Goal: Find specific page/section: Find specific page/section

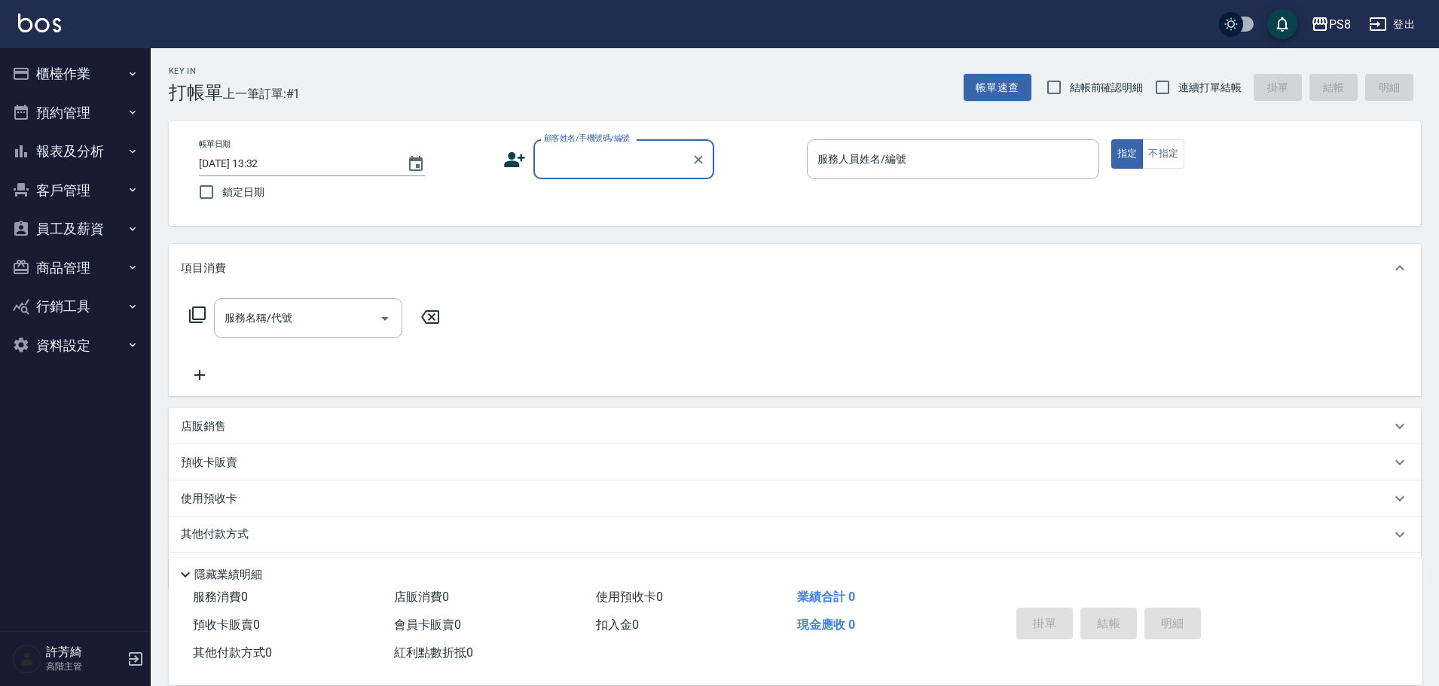
click at [36, 17] on img at bounding box center [39, 23] width 43 height 19
click at [92, 54] on button "櫃檯作業" at bounding box center [75, 73] width 139 height 39
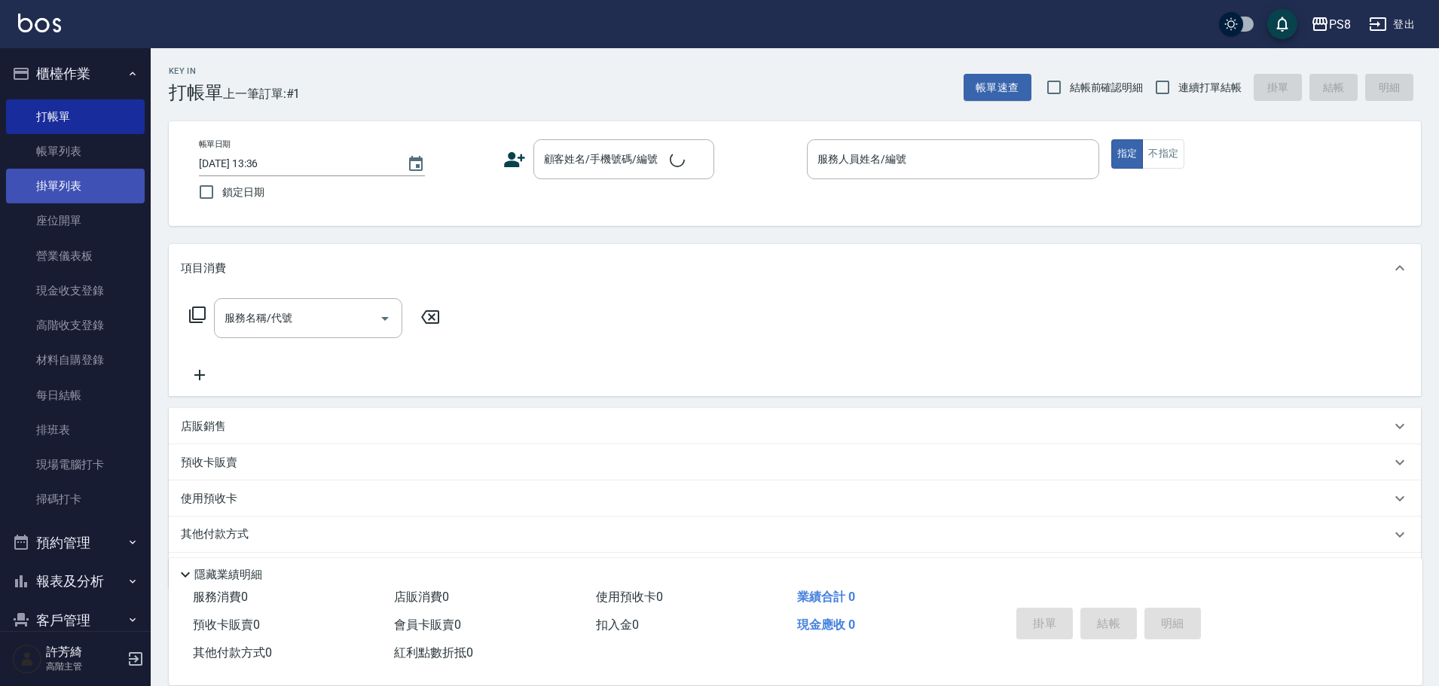
click at [58, 192] on link "掛單列表" at bounding box center [75, 186] width 139 height 35
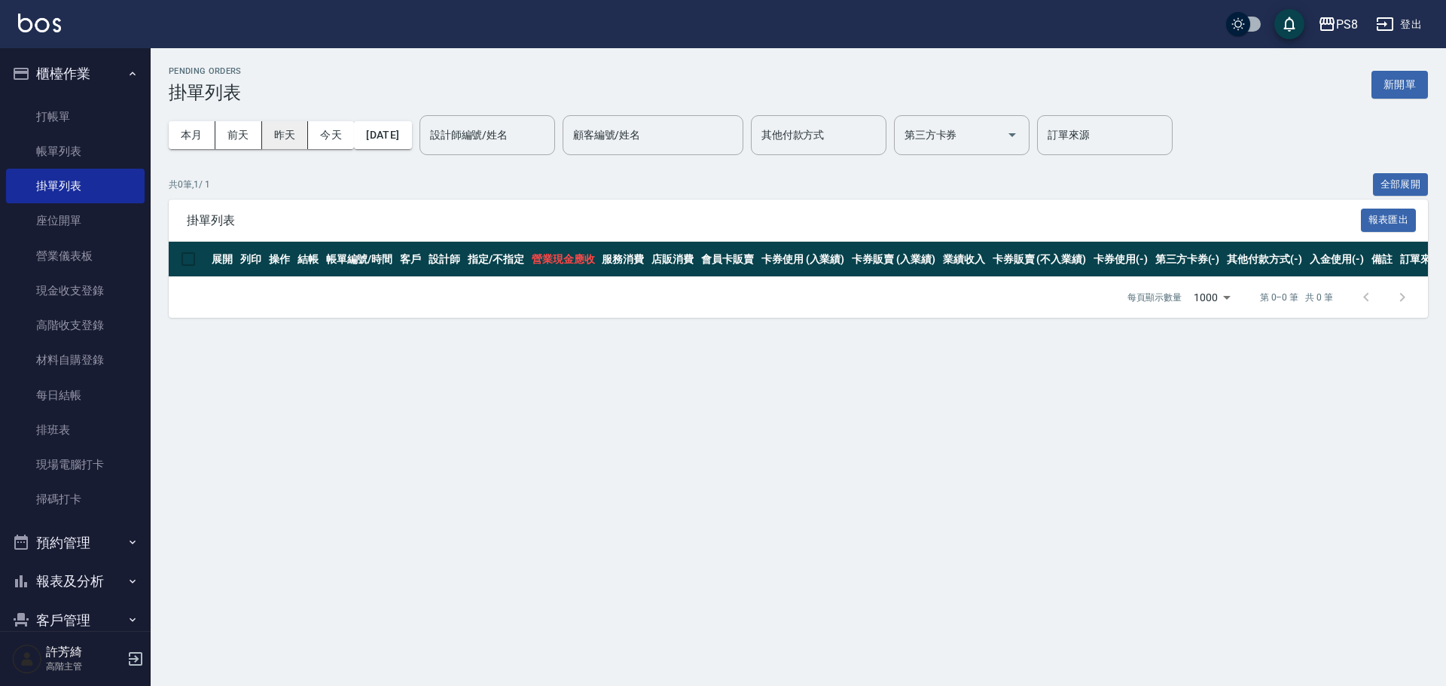
click at [282, 131] on button "昨天" at bounding box center [285, 135] width 47 height 28
click at [251, 133] on button "前天" at bounding box center [238, 135] width 47 height 28
click at [403, 134] on button "[DATE]" at bounding box center [382, 135] width 57 height 28
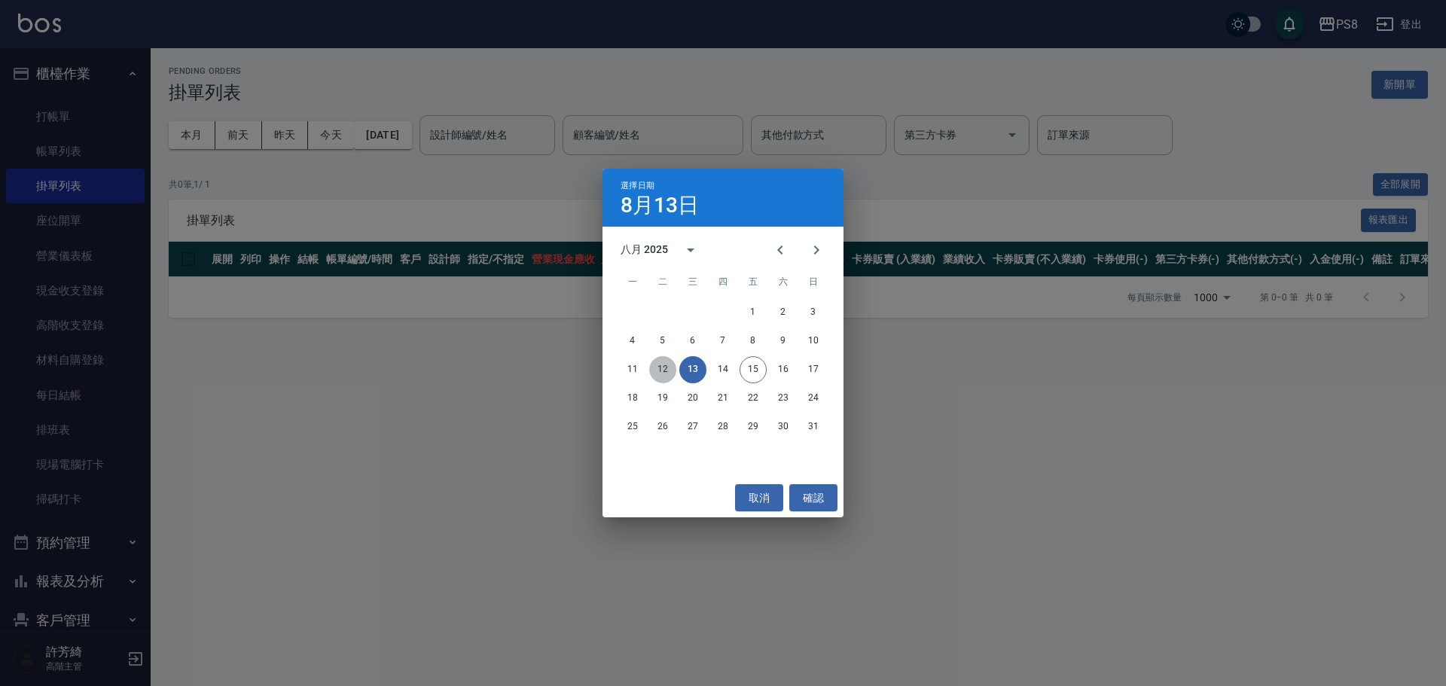
click at [652, 368] on button "12" at bounding box center [662, 369] width 27 height 27
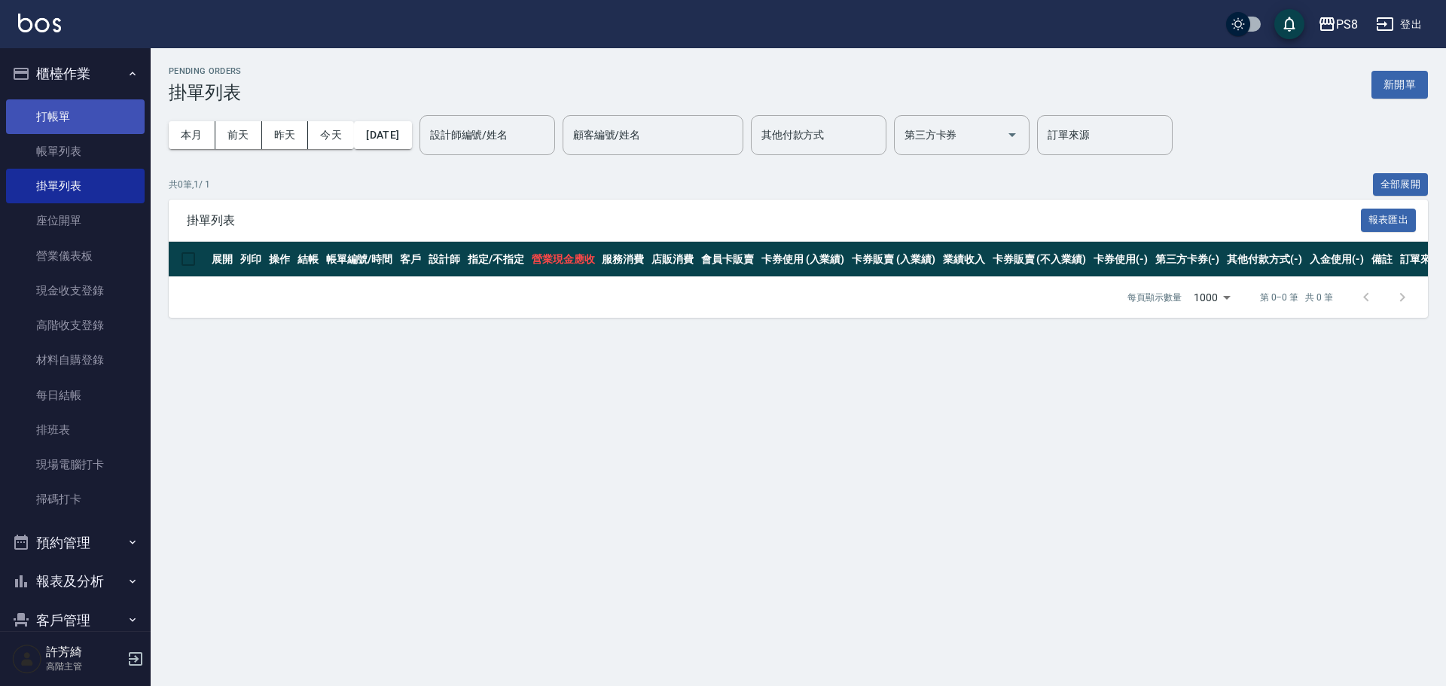
click at [56, 115] on link "打帳單" at bounding box center [75, 116] width 139 height 35
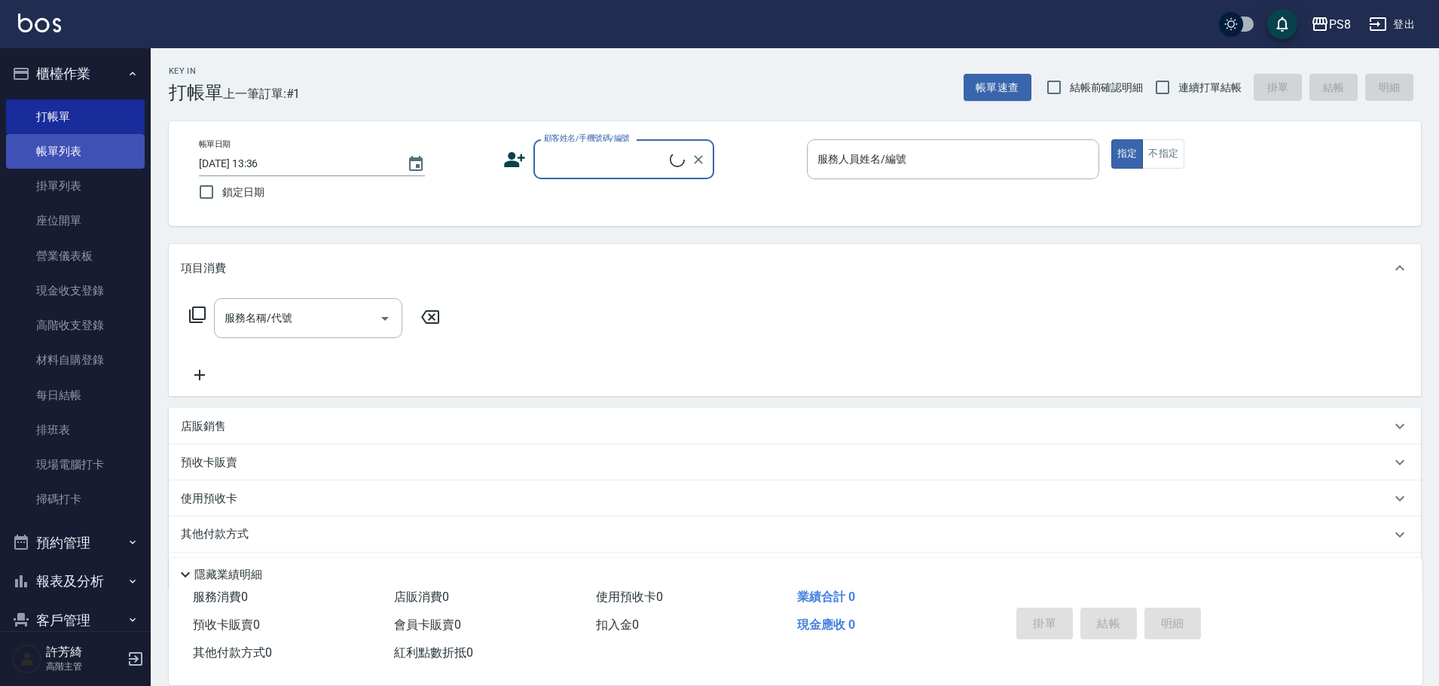
click at [96, 145] on link "帳單列表" at bounding box center [75, 151] width 139 height 35
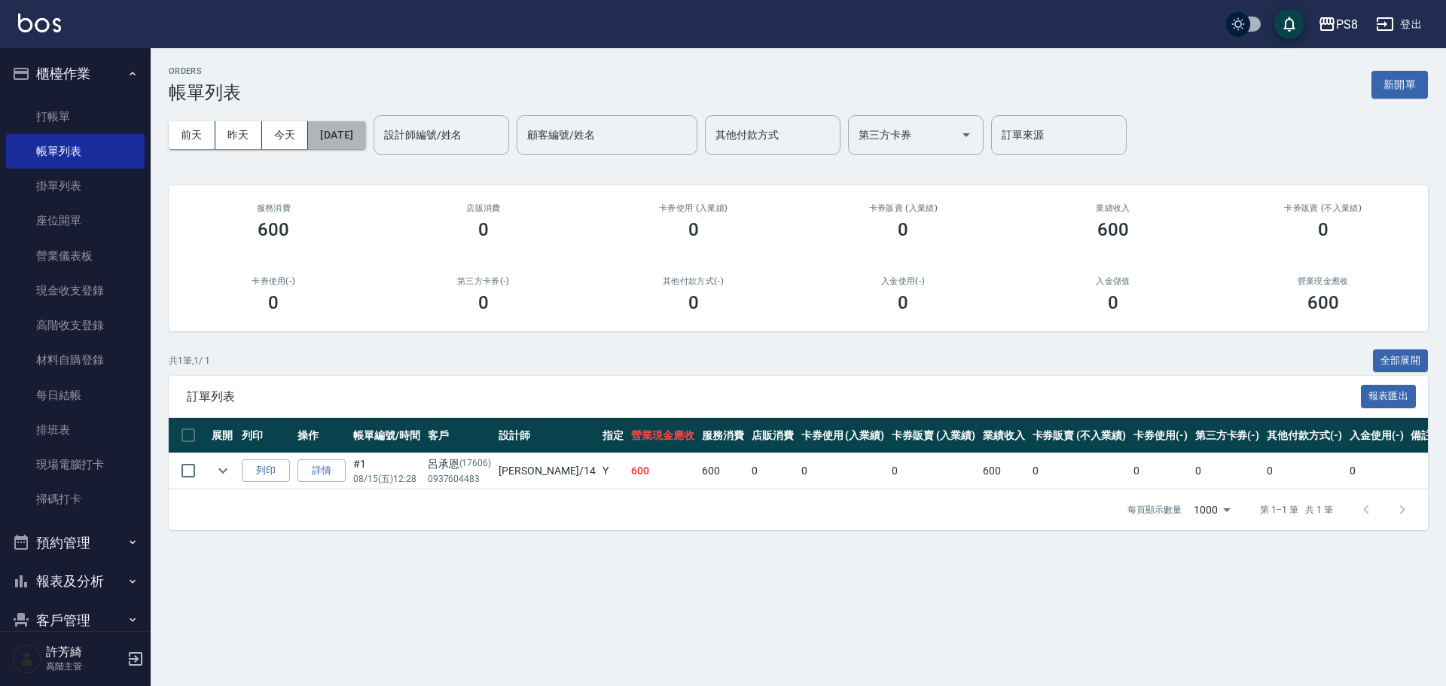
click at [344, 131] on button "[DATE]" at bounding box center [336, 135] width 57 height 28
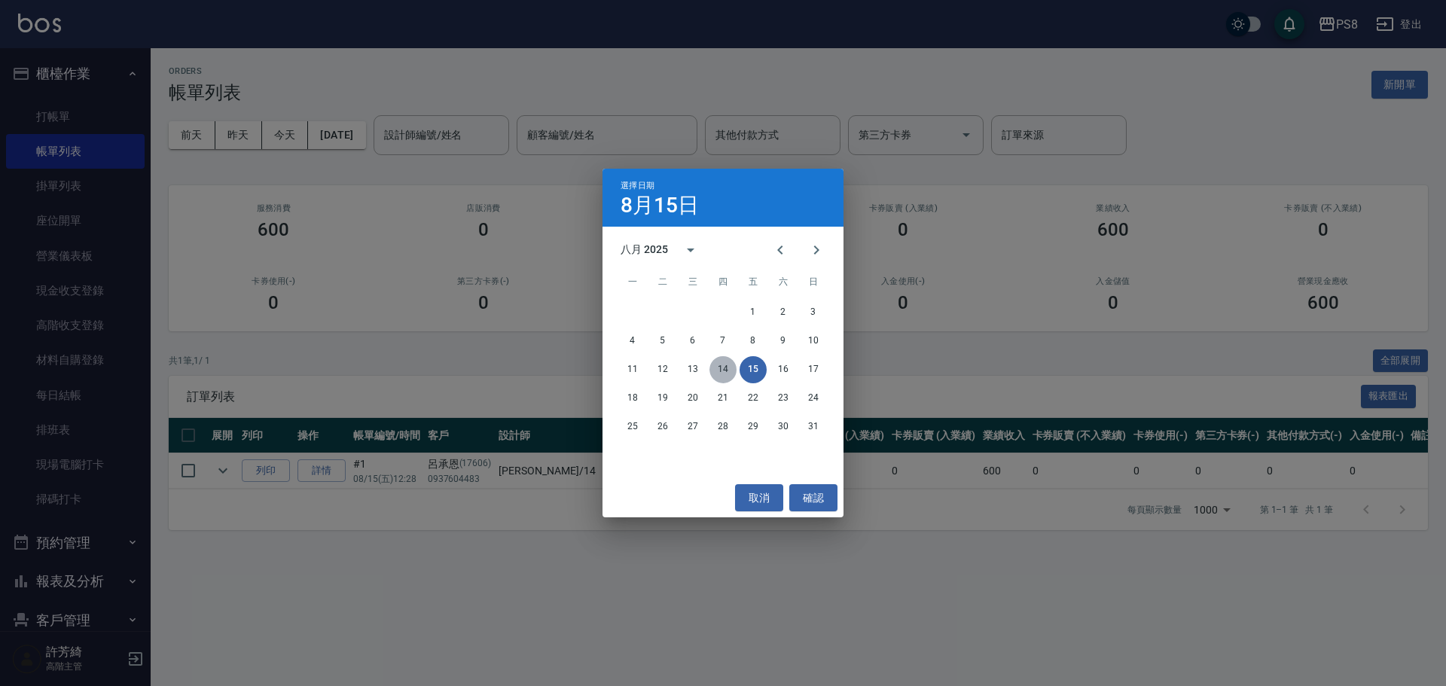
drag, startPoint x: 723, startPoint y: 369, endPoint x: 582, endPoint y: 227, distance: 200.8
click at [722, 369] on button "14" at bounding box center [723, 369] width 27 height 27
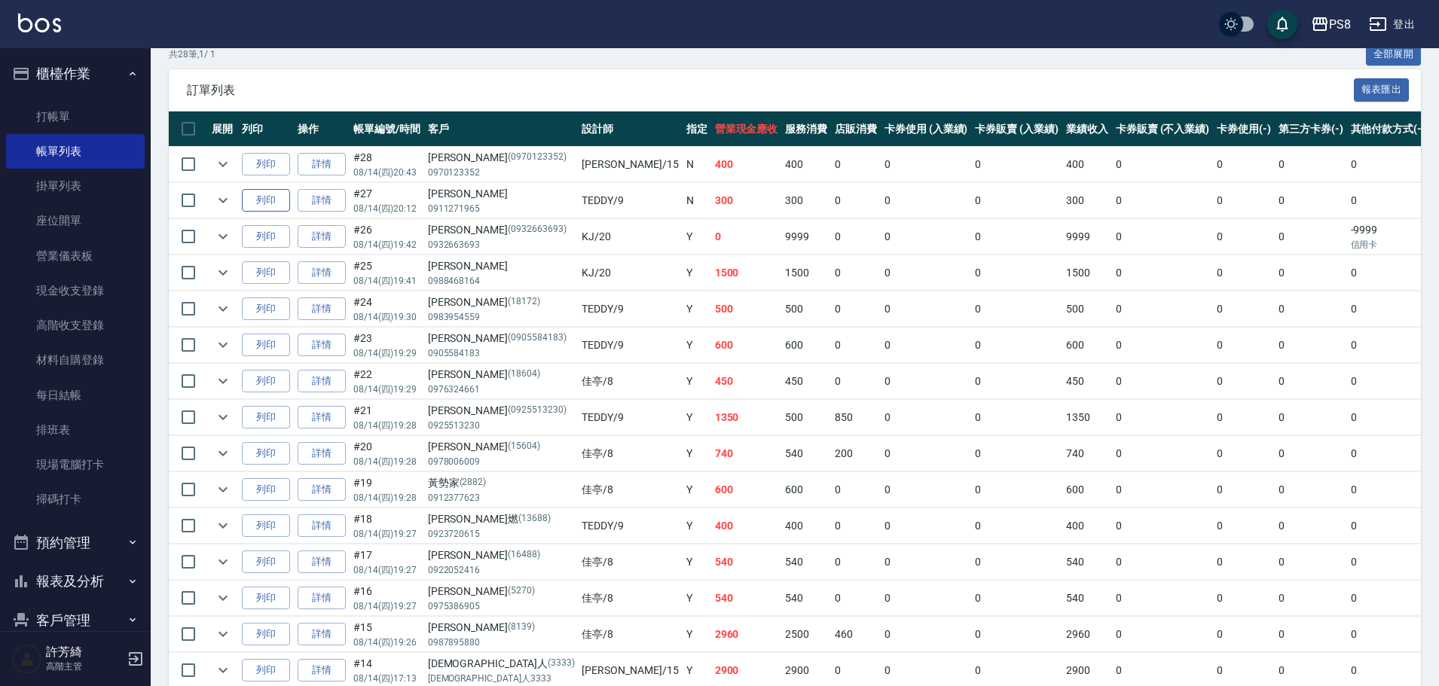
scroll to position [226, 0]
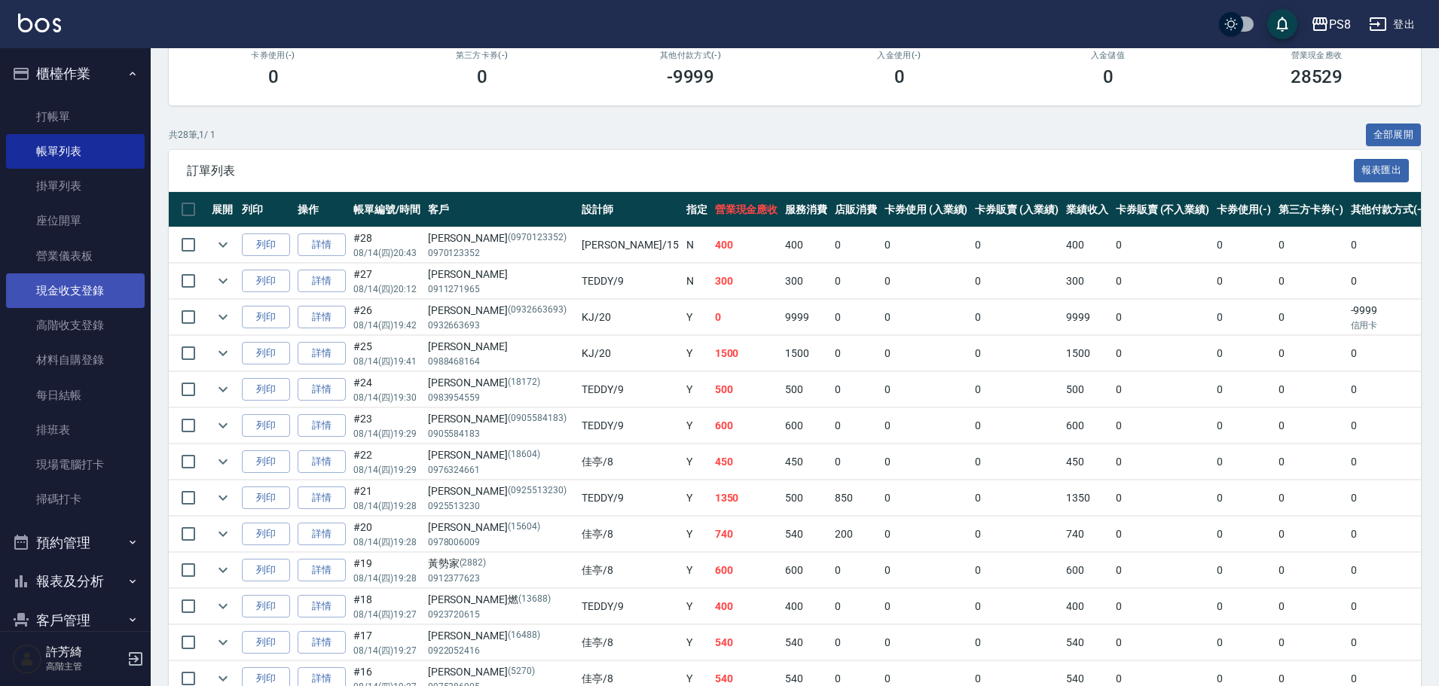
click at [102, 284] on link "現金收支登錄" at bounding box center [75, 290] width 139 height 35
